Goal: Information Seeking & Learning: Understand process/instructions

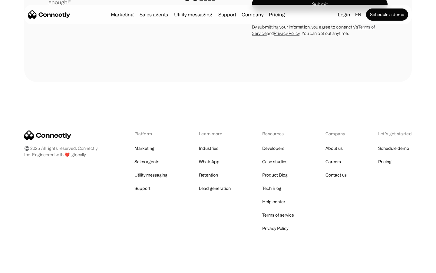
scroll to position [1687, 0]
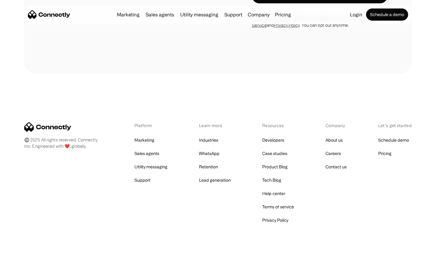
scroll to position [1025, 0]
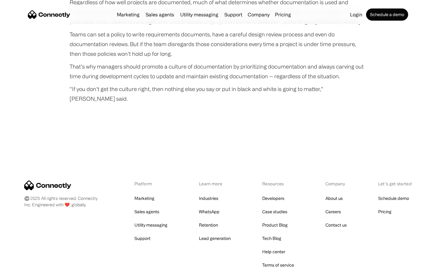
scroll to position [2021, 0]
